Goal: Task Accomplishment & Management: Manage account settings

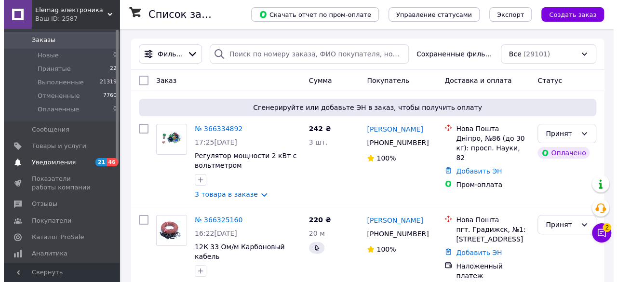
scroll to position [144, 0]
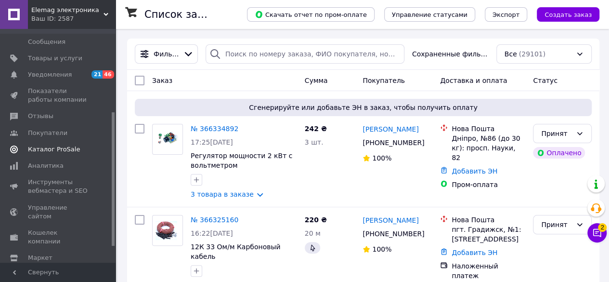
click at [56, 150] on span "Каталог ProSale" at bounding box center [54, 149] width 52 height 9
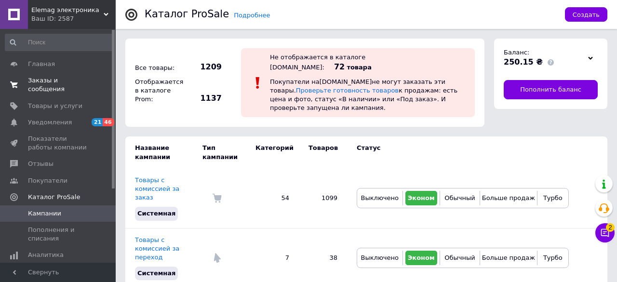
click at [44, 81] on span "Заказы и сообщения" at bounding box center [58, 84] width 61 height 17
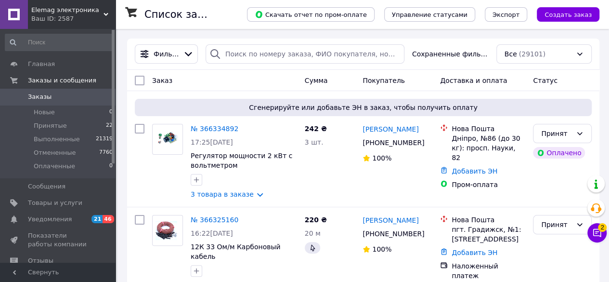
click at [31, 94] on span "Заказы" at bounding box center [40, 96] width 24 height 9
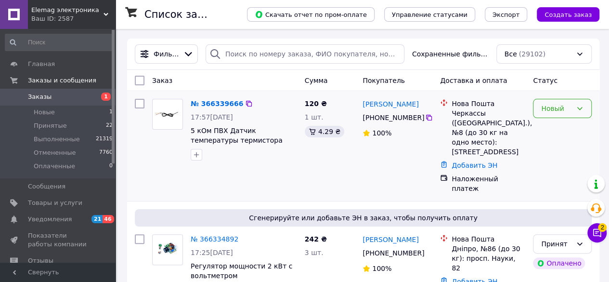
click at [570, 111] on div "Новый" at bounding box center [556, 108] width 31 height 11
click at [556, 129] on li "Принят" at bounding box center [563, 128] width 58 height 17
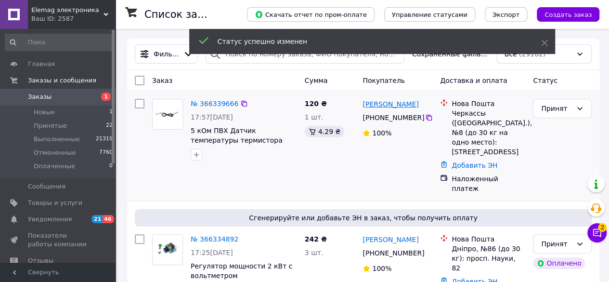
click at [397, 105] on link "[PERSON_NAME]" at bounding box center [391, 104] width 56 height 10
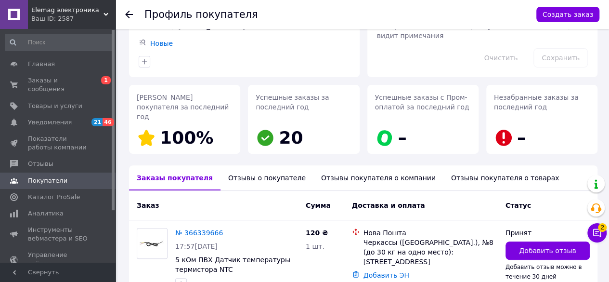
scroll to position [96, 0]
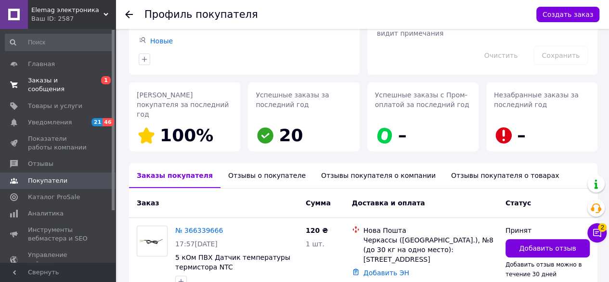
click at [56, 79] on span "Заказы и сообщения" at bounding box center [58, 84] width 61 height 17
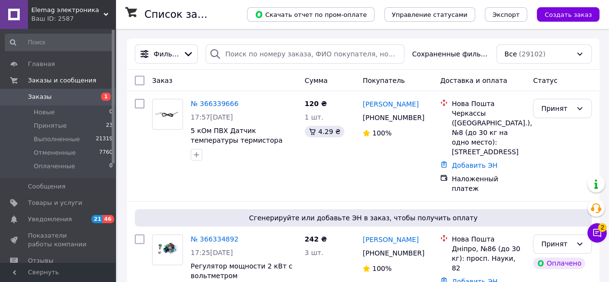
click at [43, 93] on span "Заказы" at bounding box center [40, 96] width 24 height 9
